Goal: Transaction & Acquisition: Subscribe to service/newsletter

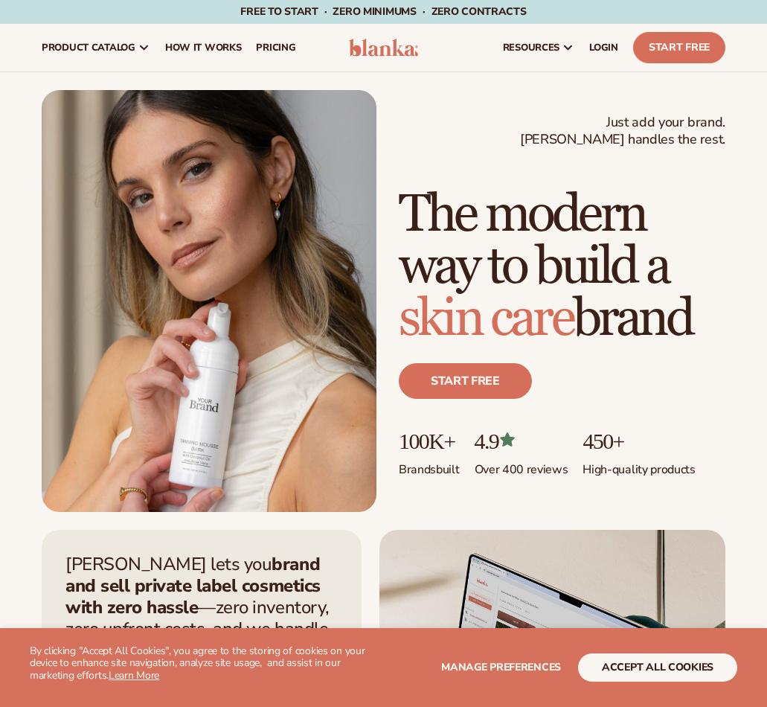
click at [668, 666] on button "accept all cookies" at bounding box center [657, 668] width 159 height 28
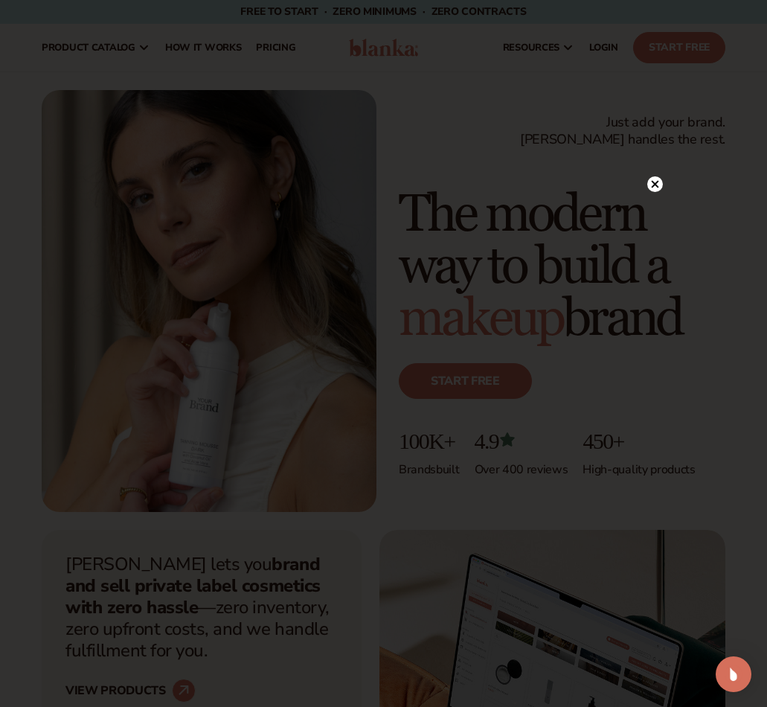
click at [653, 177] on circle at bounding box center [656, 184] width 16 height 16
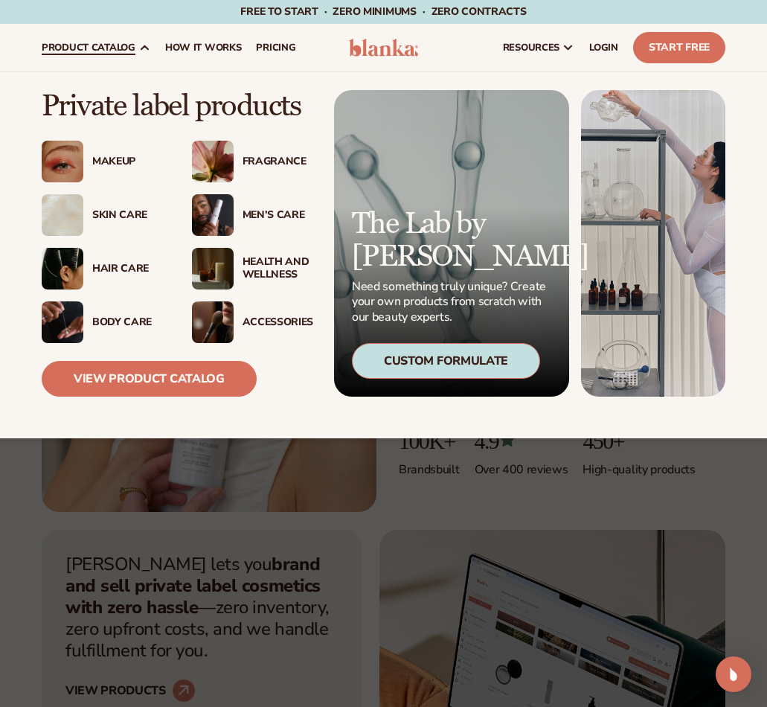
click at [103, 209] on div "Skin Care" at bounding box center [127, 215] width 70 height 13
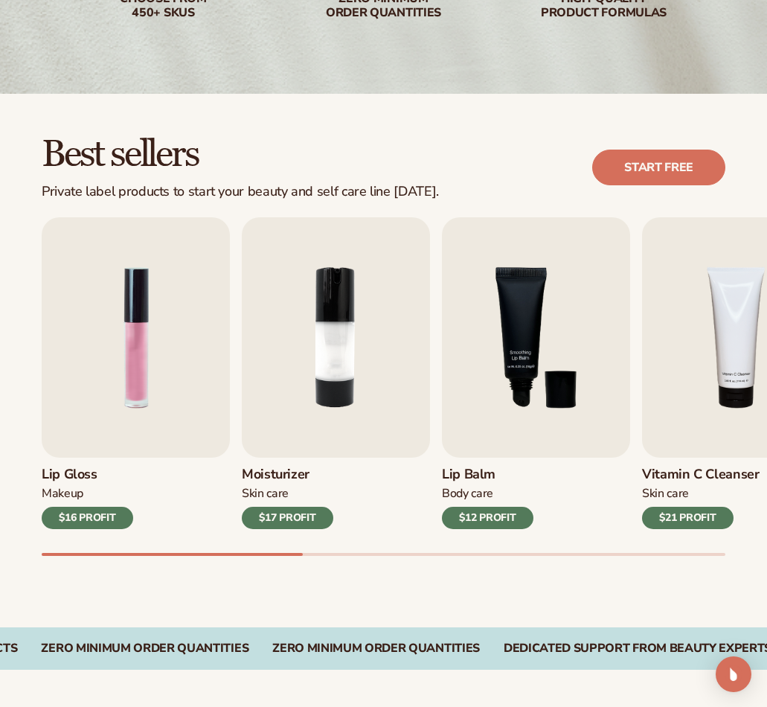
scroll to position [328, 0]
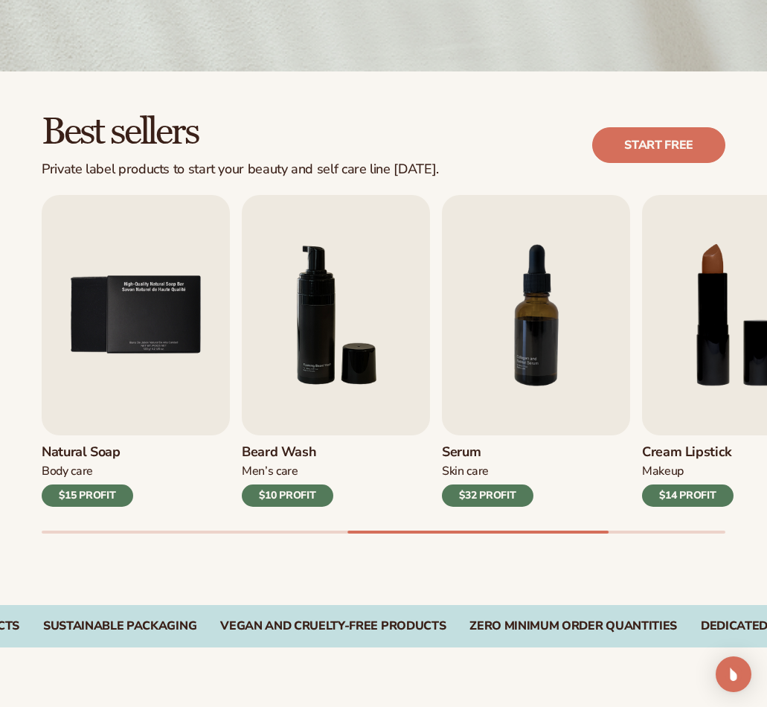
drag, startPoint x: 273, startPoint y: 635, endPoint x: 325, endPoint y: 635, distance: 51.4
click at [325, 635] on div "Vegan and Cruelty-Free Products Zero Minimum Order QuantitieS Zero Minimum Orde…" at bounding box center [383, 626] width 767 height 42
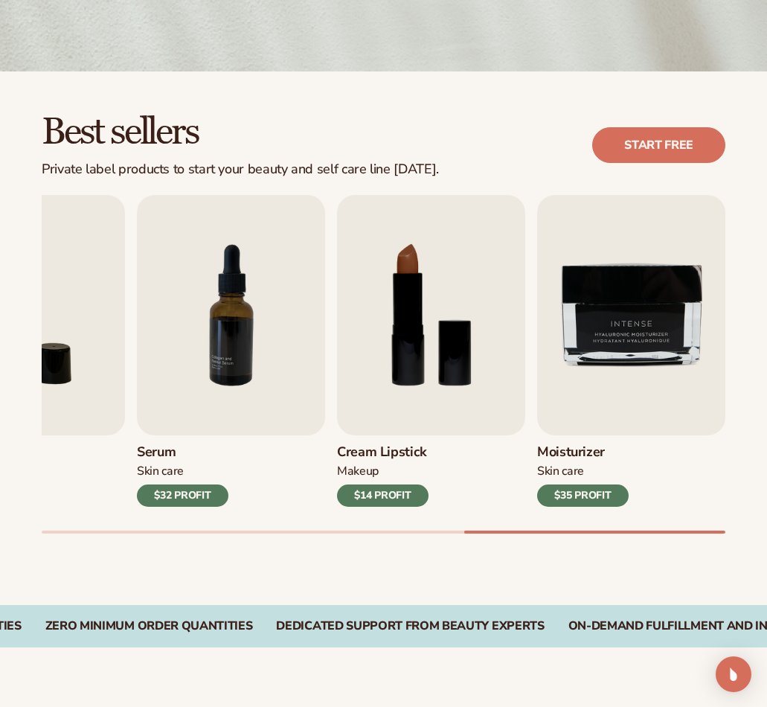
click at [572, 458] on h3 "Moisturizer" at bounding box center [583, 452] width 92 height 16
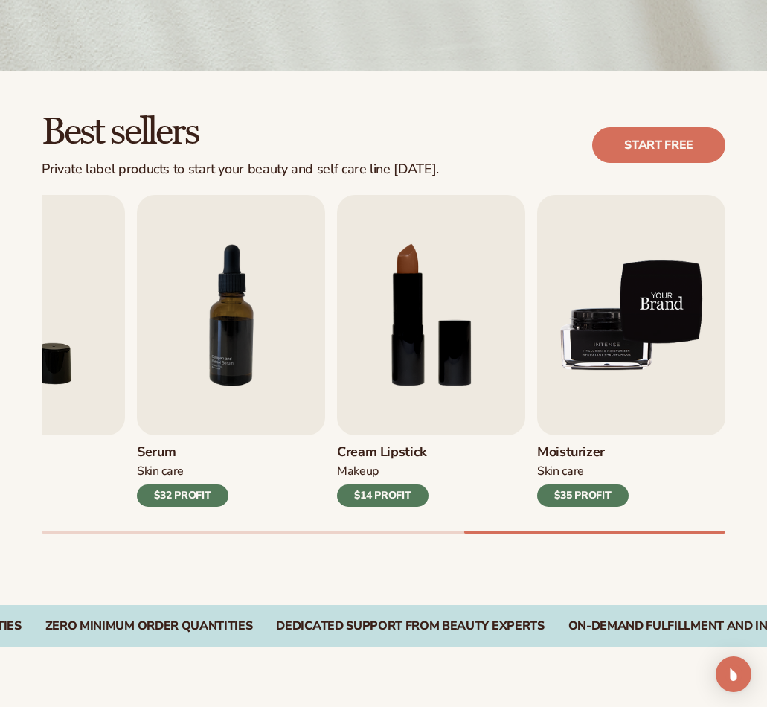
click at [616, 334] on img "9 / 9" at bounding box center [631, 315] width 188 height 240
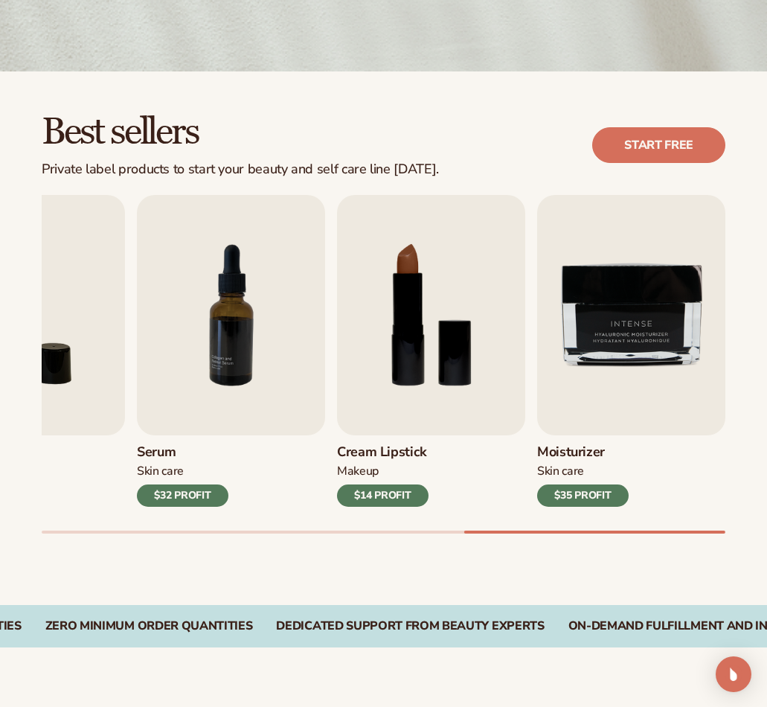
click at [578, 448] on h3 "Moisturizer" at bounding box center [583, 452] width 92 height 16
click at [581, 495] on div "$35 PROFIT" at bounding box center [583, 496] width 92 height 22
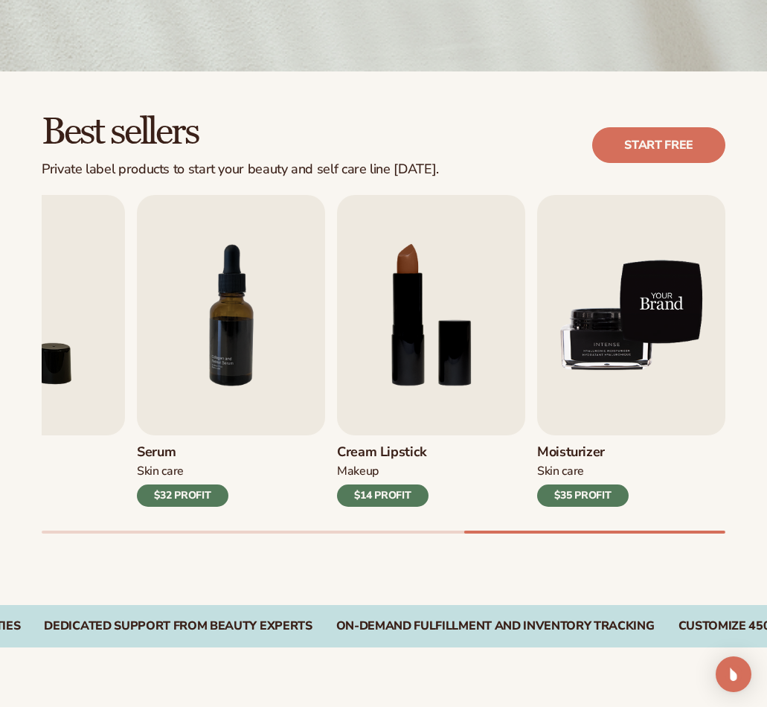
click at [601, 197] on img "9 / 9" at bounding box center [631, 315] width 188 height 240
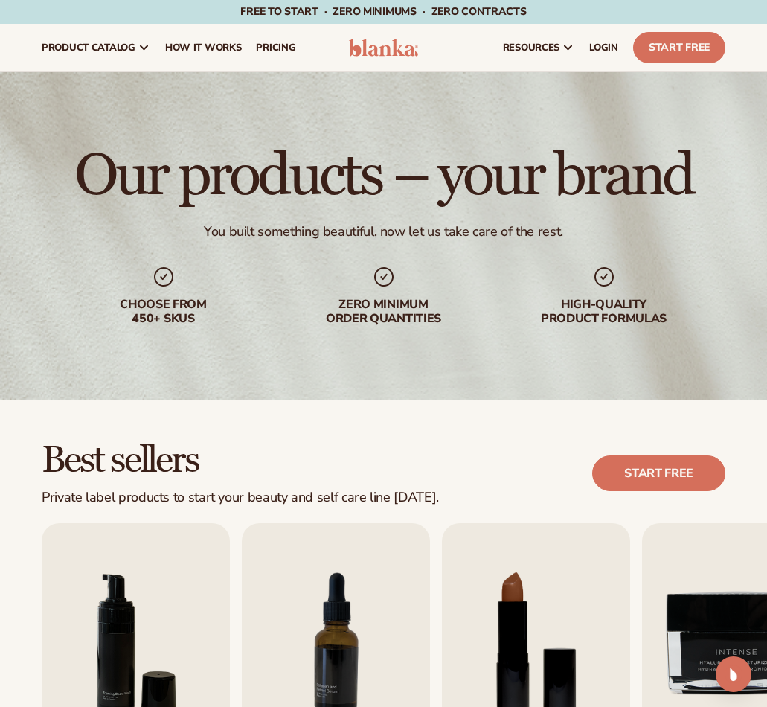
scroll to position [0, 0]
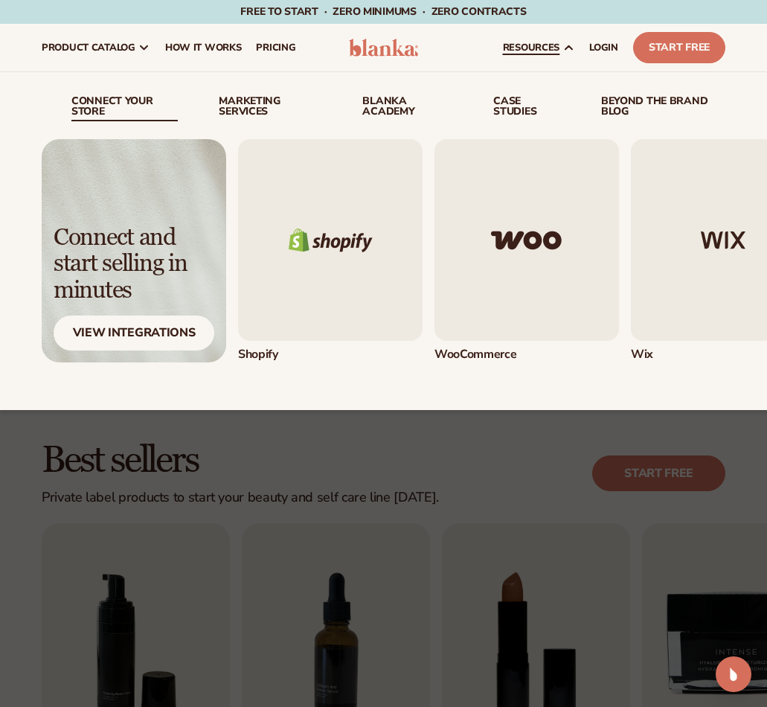
click at [537, 56] on link "resources" at bounding box center [539, 48] width 86 height 48
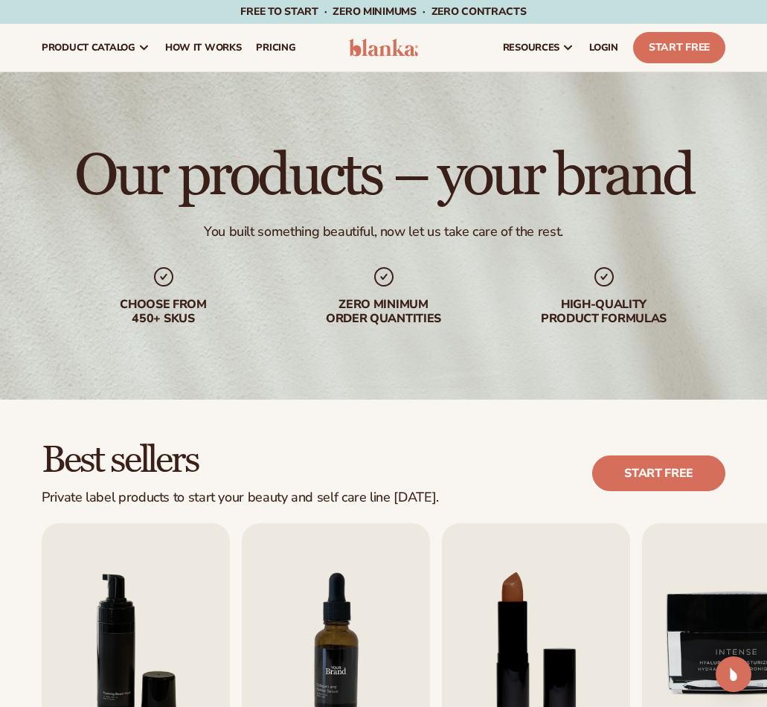
click at [280, 569] on img "7 / 9" at bounding box center [336, 643] width 188 height 240
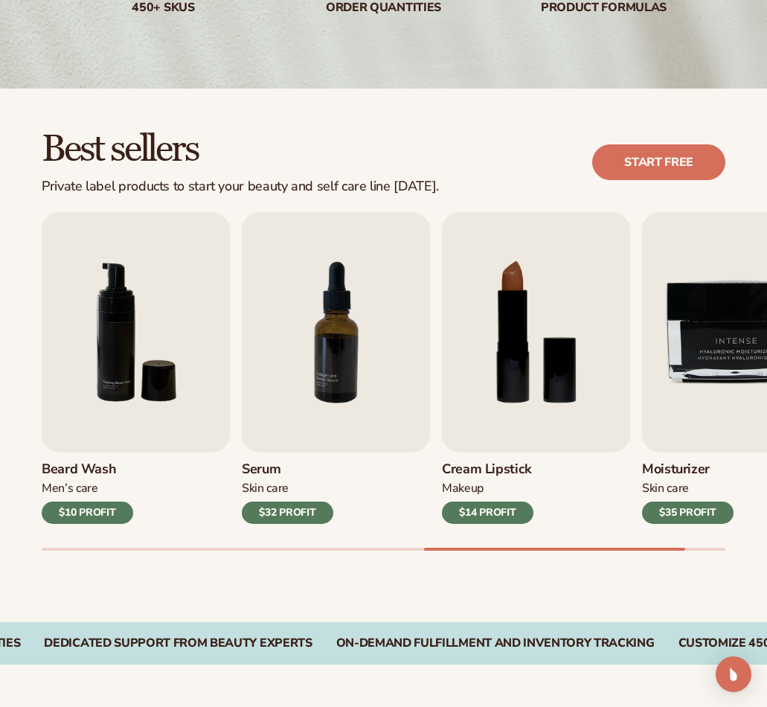
scroll to position [367, 0]
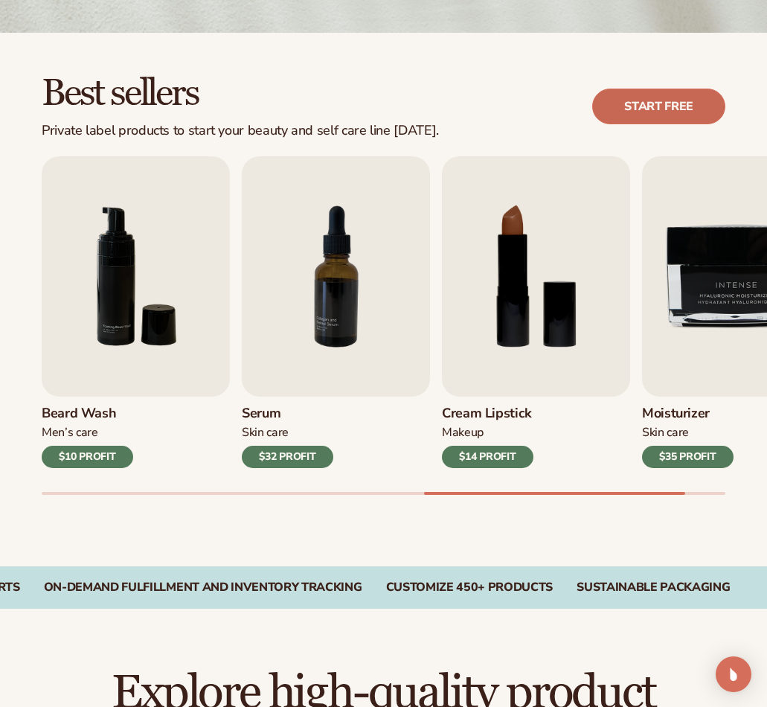
click at [642, 107] on link "Start free" at bounding box center [658, 107] width 133 height 36
